Goal: Navigation & Orientation: Find specific page/section

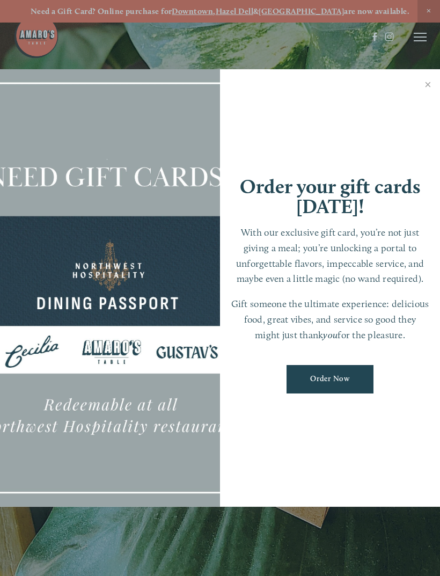
click at [422, 40] on div at bounding box center [220, 288] width 440 height 576
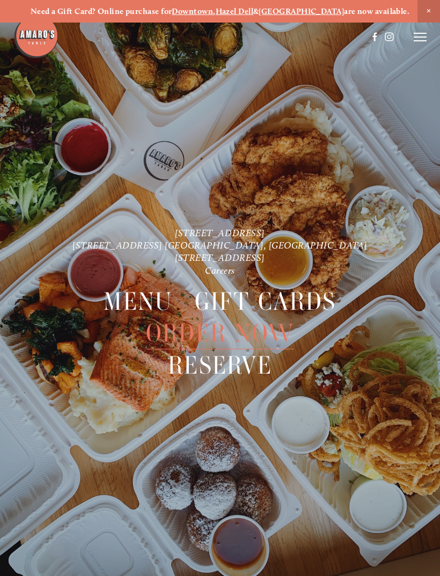
click at [425, 34] on icon at bounding box center [420, 37] width 13 height 10
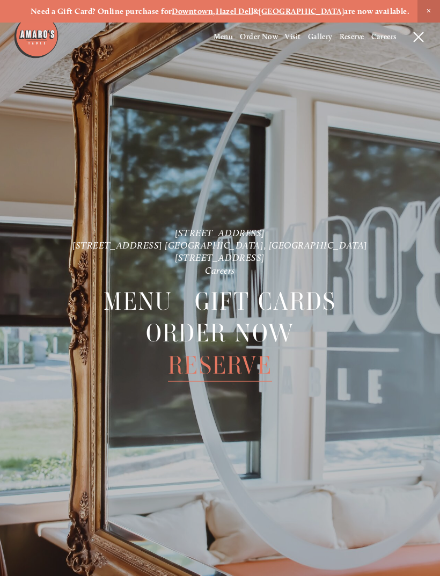
click at [152, 303] on span "Menu" at bounding box center [138, 301] width 69 height 32
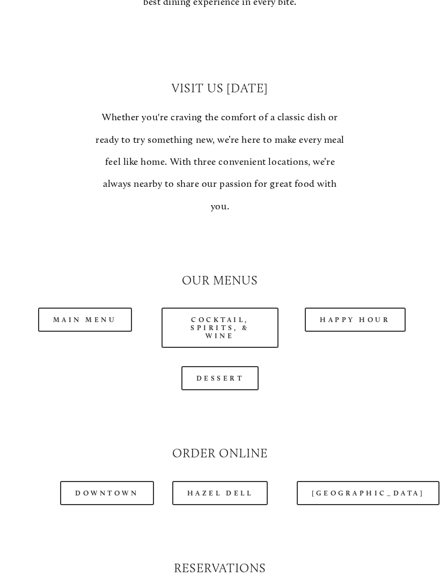
scroll to position [765, 0]
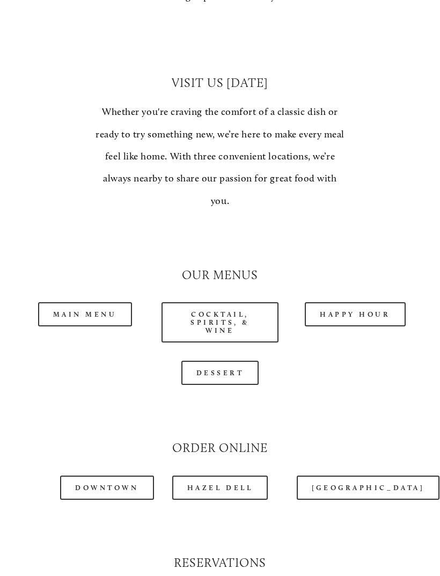
click at [360, 304] on link "Happy Hour" at bounding box center [355, 315] width 101 height 24
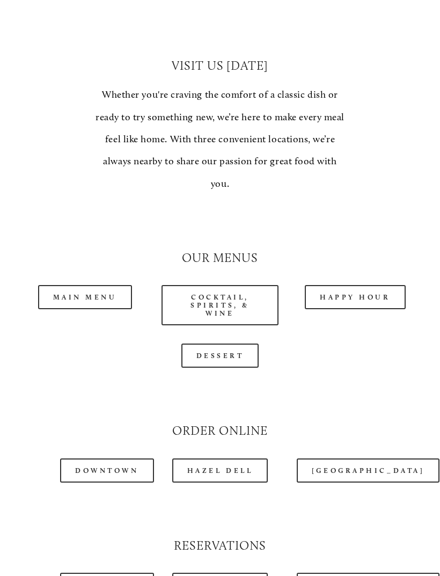
click at [76, 285] on link "Main Menu" at bounding box center [85, 297] width 94 height 24
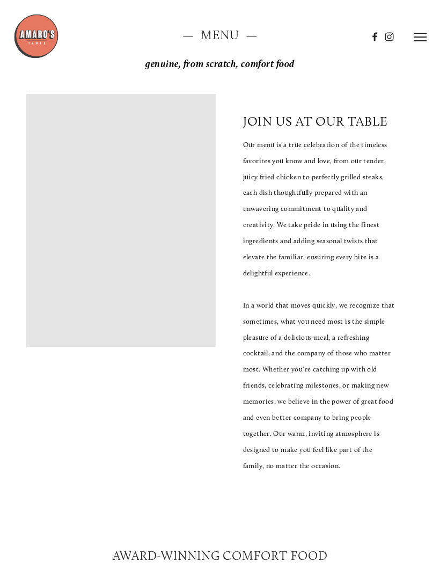
scroll to position [0, 0]
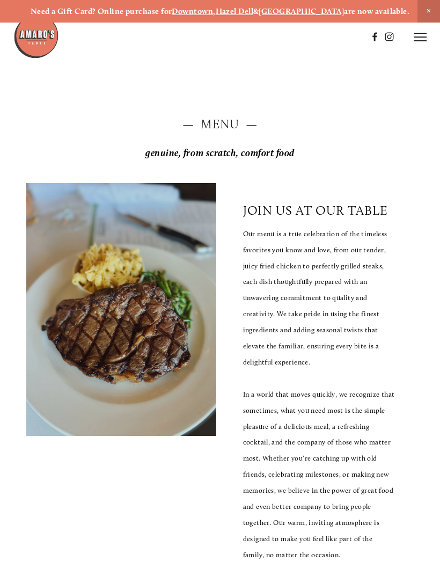
click at [416, 34] on icon at bounding box center [420, 37] width 13 height 10
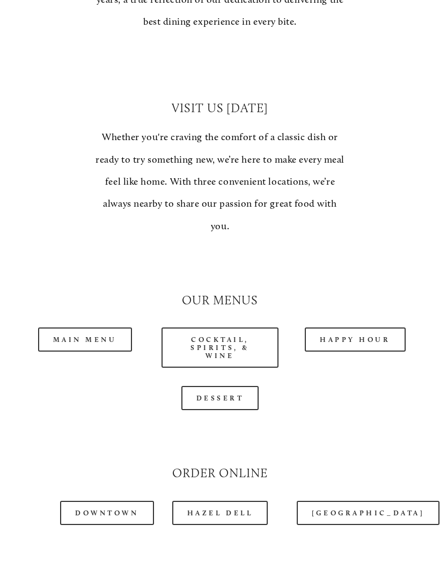
scroll to position [918, 0]
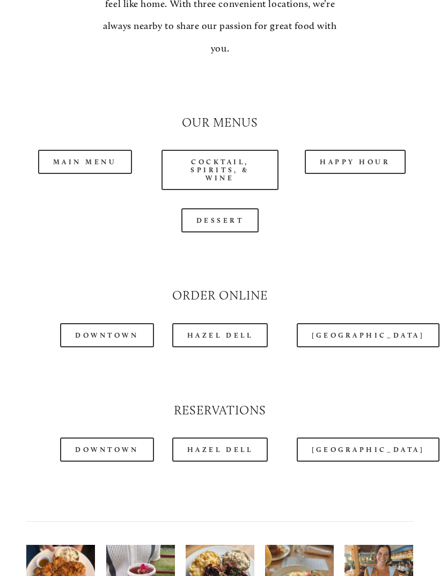
click at [96, 153] on link "Main Menu" at bounding box center [85, 162] width 94 height 24
